Goal: Check status

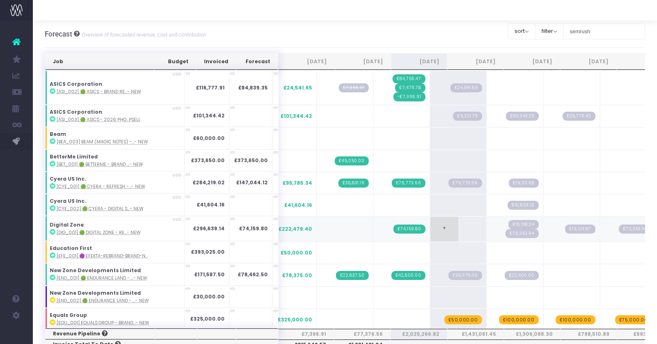
scroll to position [127, 0]
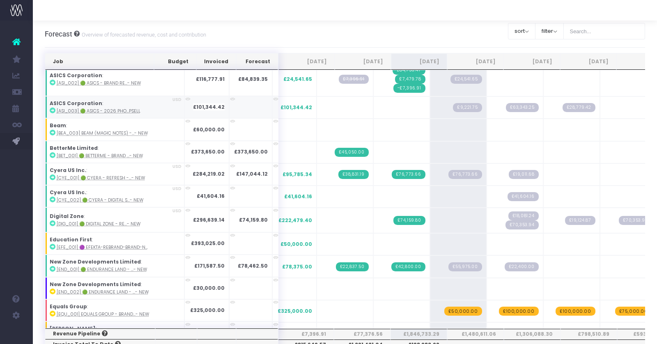
click at [64, 110] on abbr "[ASI_003] 🟢 Asics - 2026 Pho...psell" at bounding box center [99, 111] width 84 height 6
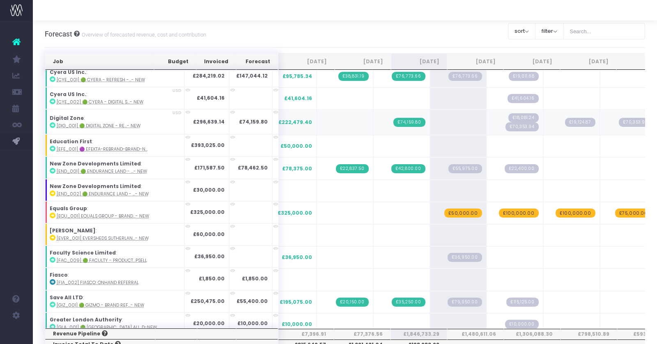
scroll to position [120, 0]
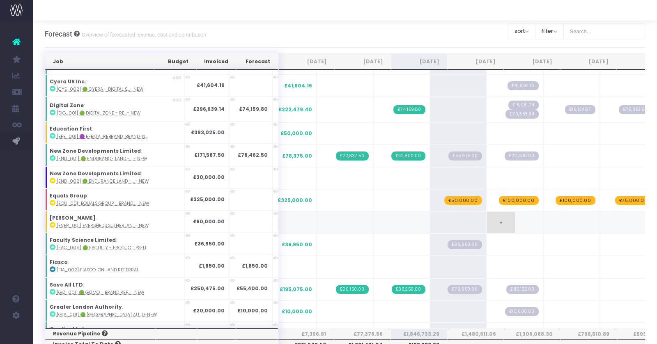
click at [487, 219] on td "+" at bounding box center [515, 223] width 57 height 22
click at [487, 216] on span "+" at bounding box center [501, 222] width 28 height 21
click at [487, 218] on span "+" at bounding box center [501, 222] width 28 height 21
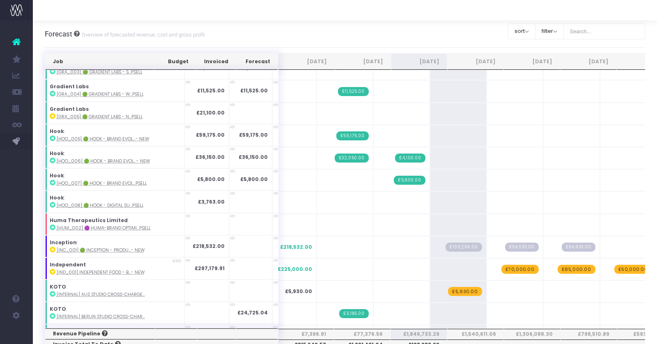
scroll to position [494, 0]
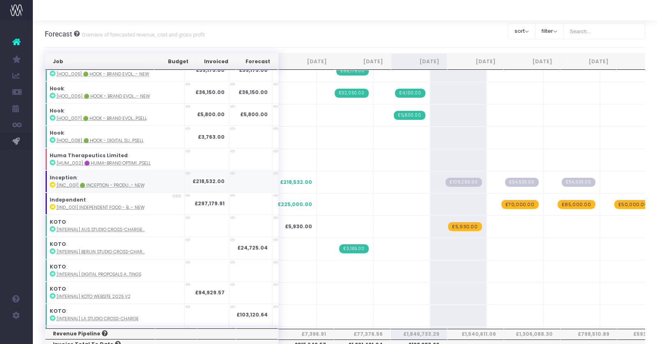
click at [55, 182] on icon at bounding box center [53, 185] width 6 height 6
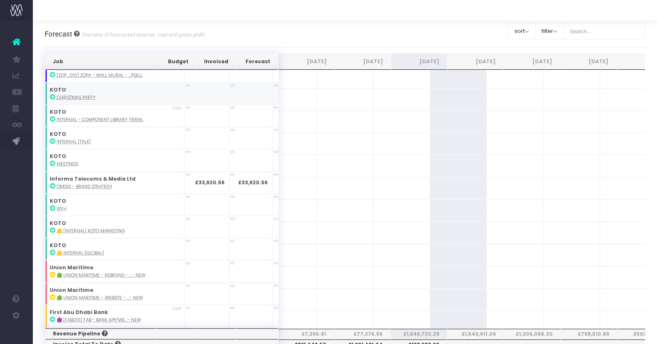
scroll to position [84, 0]
